Goal: Information Seeking & Learning: Learn about a topic

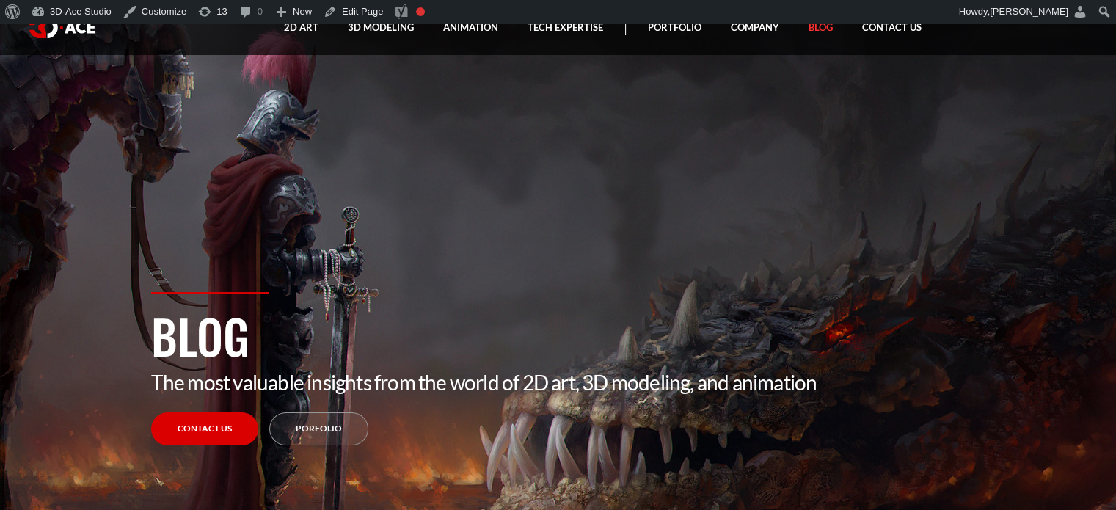
click at [824, 29] on link "Blog" at bounding box center [821, 27] width 54 height 55
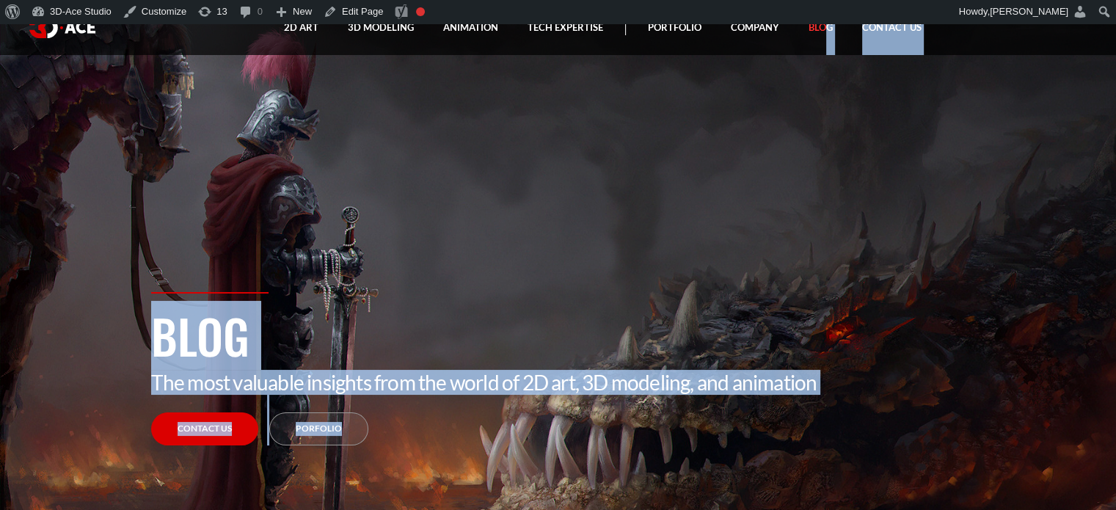
drag, startPoint x: 1042, startPoint y: 115, endPoint x: 826, endPoint y: 27, distance: 233.6
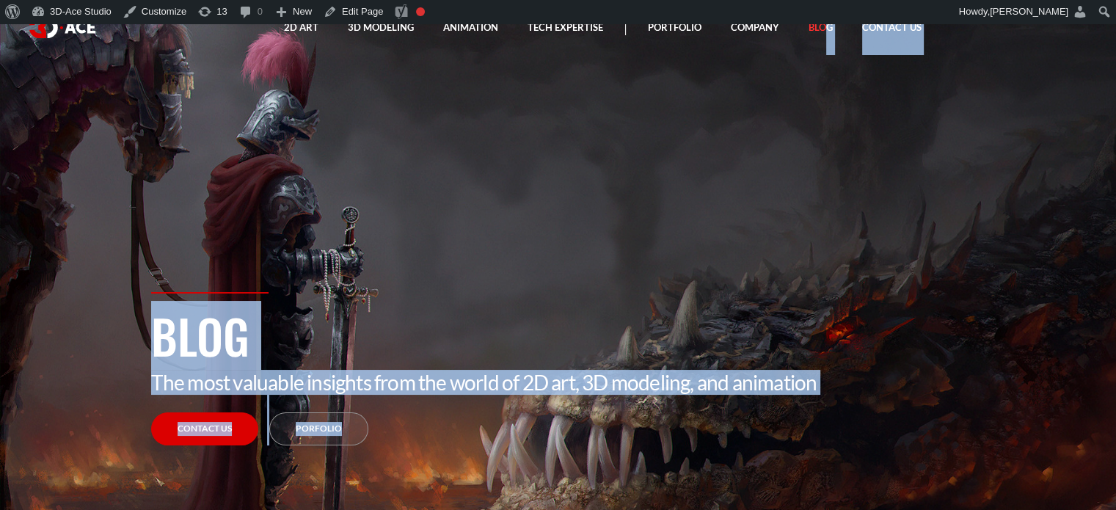
click at [820, 159] on section "Blog The most valuable insights from the world of 2D art, 3D modeling, and anim…" at bounding box center [558, 278] width 1116 height 510
